Goal: Task Accomplishment & Management: Manage account settings

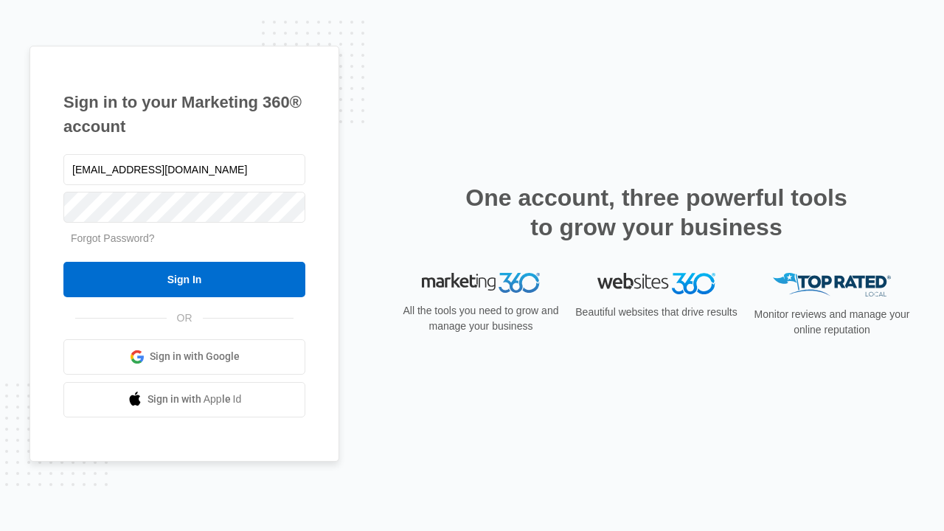
type input "[EMAIL_ADDRESS][DOMAIN_NAME]"
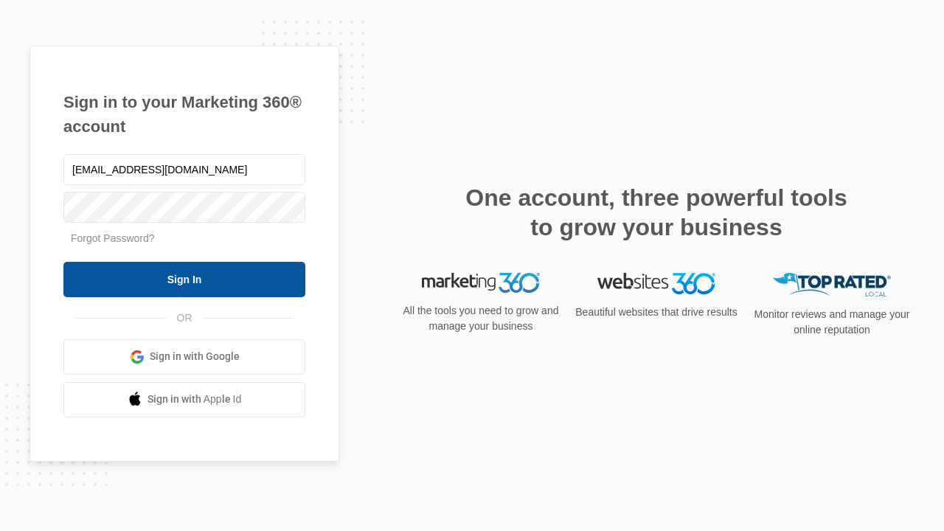
click at [184, 279] on input "Sign In" at bounding box center [184, 279] width 242 height 35
